Goal: Transaction & Acquisition: Purchase product/service

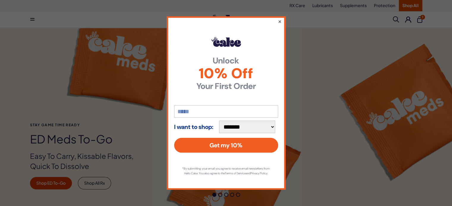
click at [279, 18] on button "×" at bounding box center [279, 21] width 4 height 7
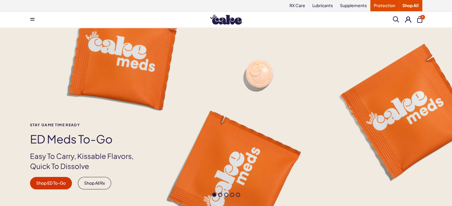
click at [387, 4] on link "Protection" at bounding box center [384, 5] width 29 height 11
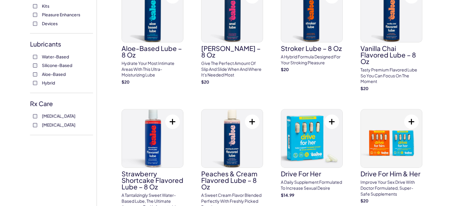
scroll to position [198, 0]
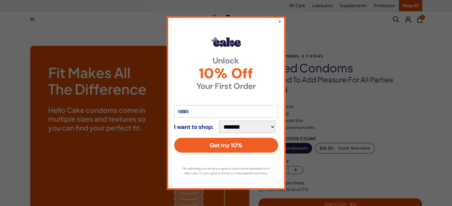
drag, startPoint x: 280, startPoint y: 19, endPoint x: 307, endPoint y: 24, distance: 28.1
click at [279, 19] on button "×" at bounding box center [279, 21] width 3 height 6
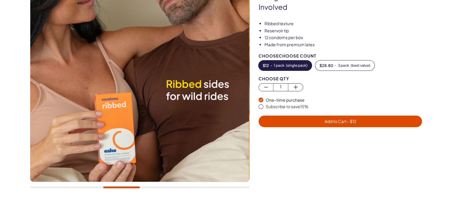
scroll to position [119, 0]
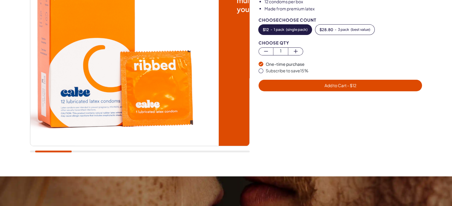
click at [53, 151] on div at bounding box center [140, 152] width 220 height 2
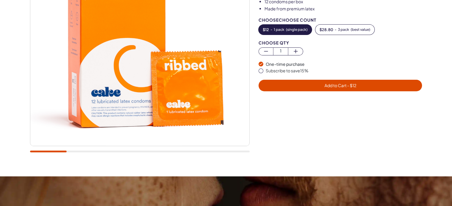
click at [111, 149] on div at bounding box center [140, 43] width 220 height 232
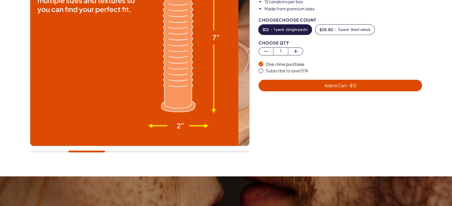
click at [86, 152] on div at bounding box center [140, 152] width 220 height 2
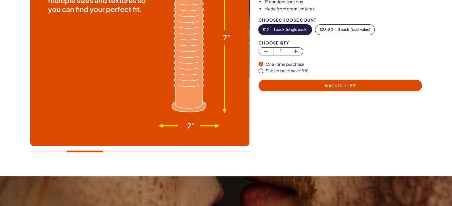
click at [129, 148] on div at bounding box center [140, 43] width 220 height 232
drag, startPoint x: 158, startPoint y: 149, endPoint x: 163, endPoint y: 149, distance: 5.0
click at [162, 149] on div at bounding box center [140, 43] width 220 height 232
click at [163, 151] on div at bounding box center [140, 43] width 220 height 232
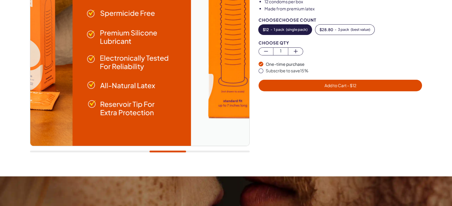
click at [168, 151] on div at bounding box center [140, 152] width 220 height 2
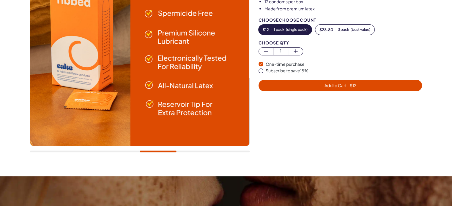
drag, startPoint x: 222, startPoint y: 148, endPoint x: 237, endPoint y: 147, distance: 15.8
click at [232, 147] on div at bounding box center [140, 43] width 220 height 232
drag, startPoint x: 229, startPoint y: 149, endPoint x: 227, endPoint y: 152, distance: 3.6
click at [227, 152] on div at bounding box center [140, 43] width 220 height 232
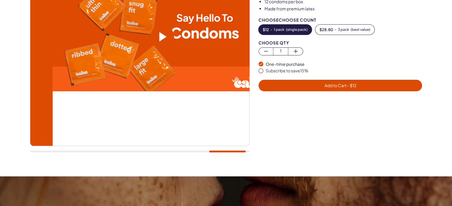
click at [241, 152] on div at bounding box center [140, 152] width 220 height 2
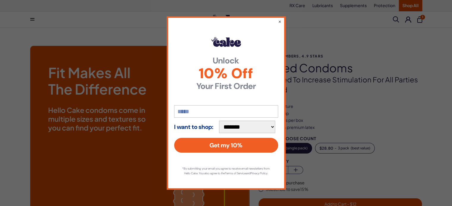
drag, startPoint x: 280, startPoint y: 18, endPoint x: 373, endPoint y: 33, distance: 94.2
click at [280, 18] on button "×" at bounding box center [279, 21] width 3 height 6
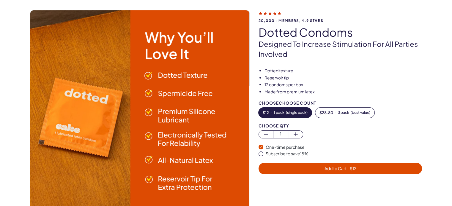
scroll to position [79, 0]
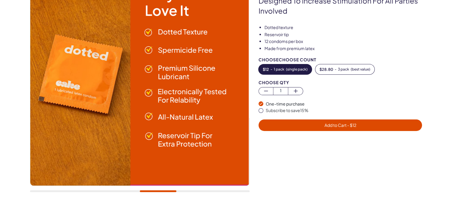
click at [43, 189] on div at bounding box center [140, 83] width 220 height 232
click at [41, 190] on div at bounding box center [140, 83] width 220 height 232
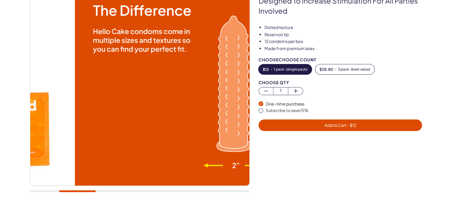
click at [77, 192] on div at bounding box center [140, 192] width 220 height 2
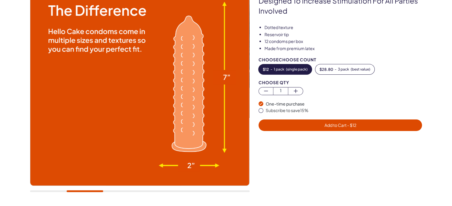
drag, startPoint x: 69, startPoint y: 192, endPoint x: 38, endPoint y: 193, distance: 31.2
click at [38, 193] on div at bounding box center [140, 83] width 220 height 232
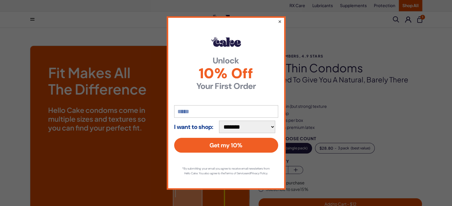
click at [280, 18] on button "×" at bounding box center [279, 21] width 4 height 7
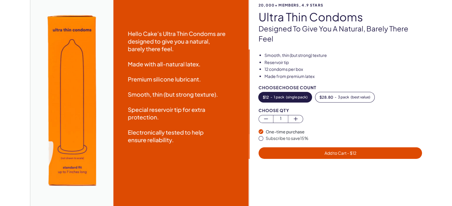
scroll to position [40, 0]
